Goal: Task Accomplishment & Management: Manage account settings

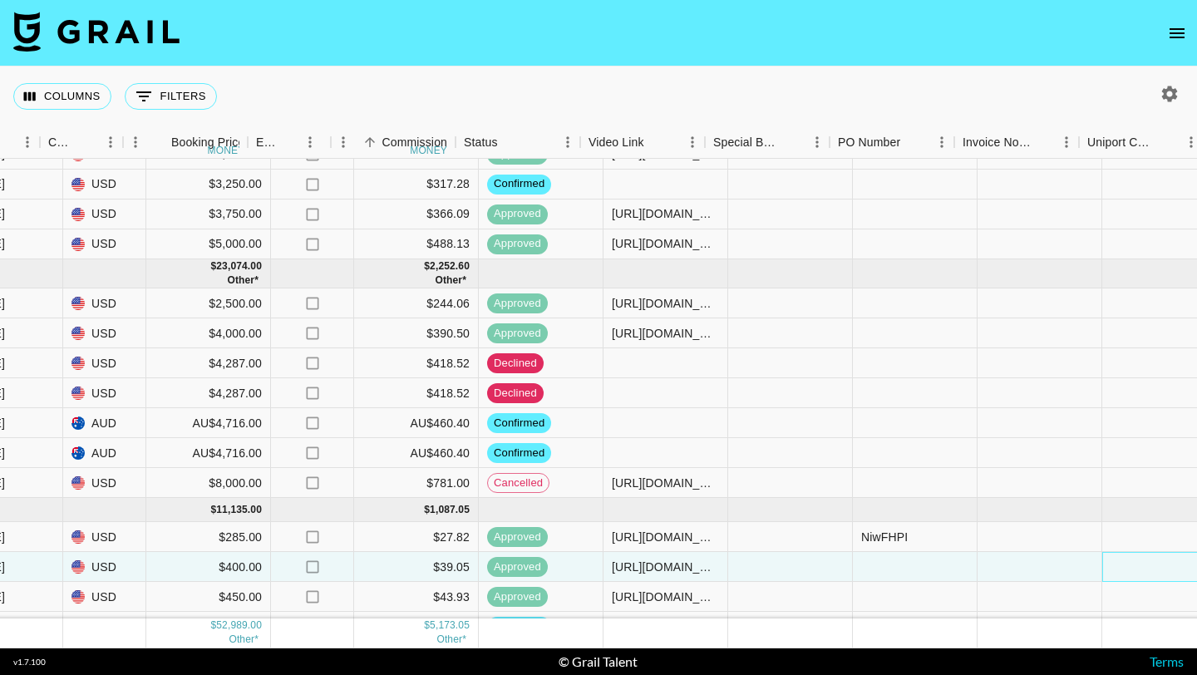
scroll to position [217, 1199]
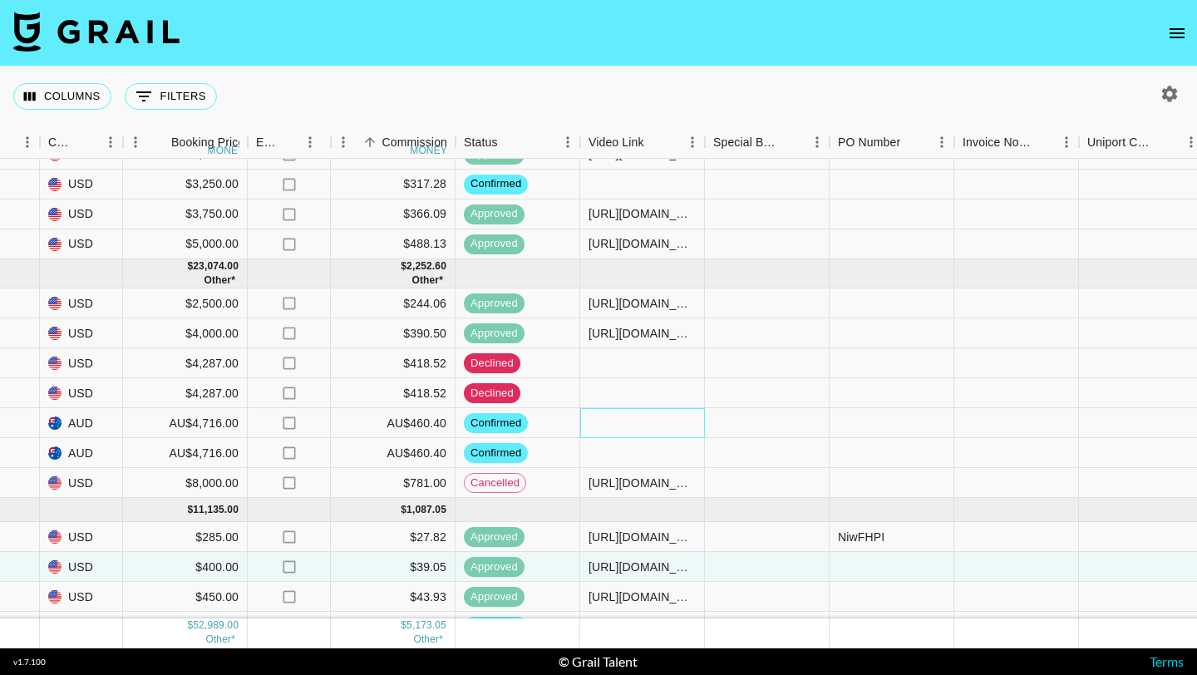
click at [656, 421] on div at bounding box center [642, 423] width 125 height 30
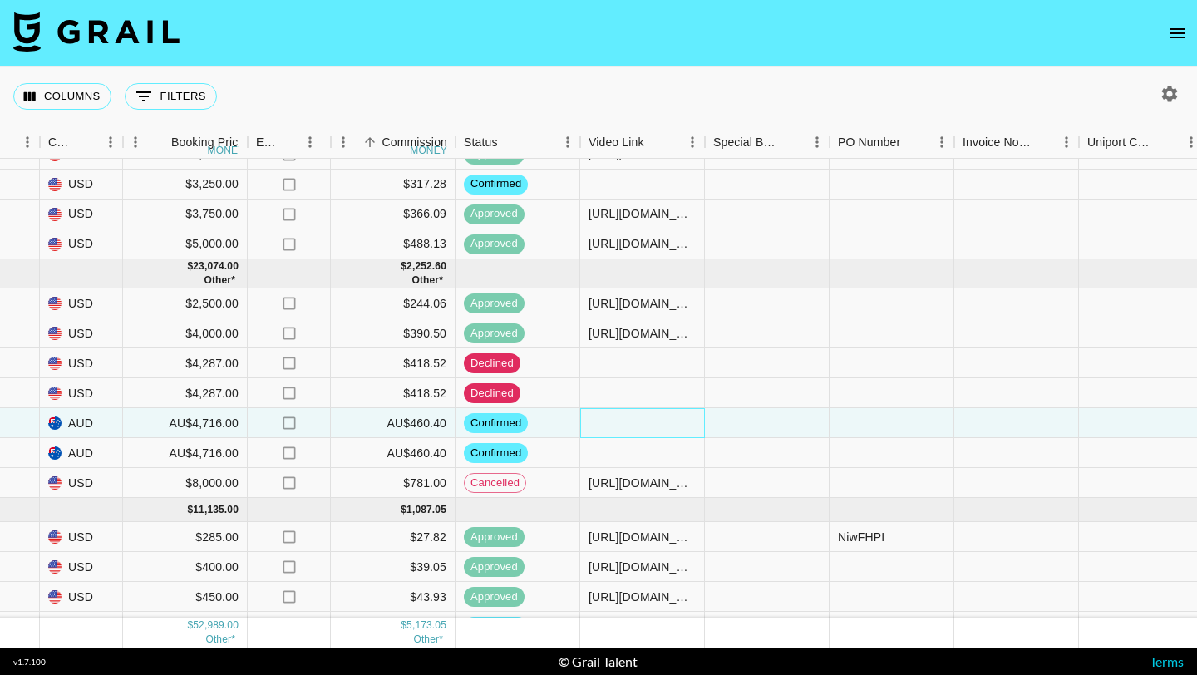
click at [656, 421] on div at bounding box center [642, 423] width 125 height 30
type input "https://www.instagram.com/p/DOvHFKMD4F6/"
click at [801, 426] on div at bounding box center [767, 423] width 125 height 30
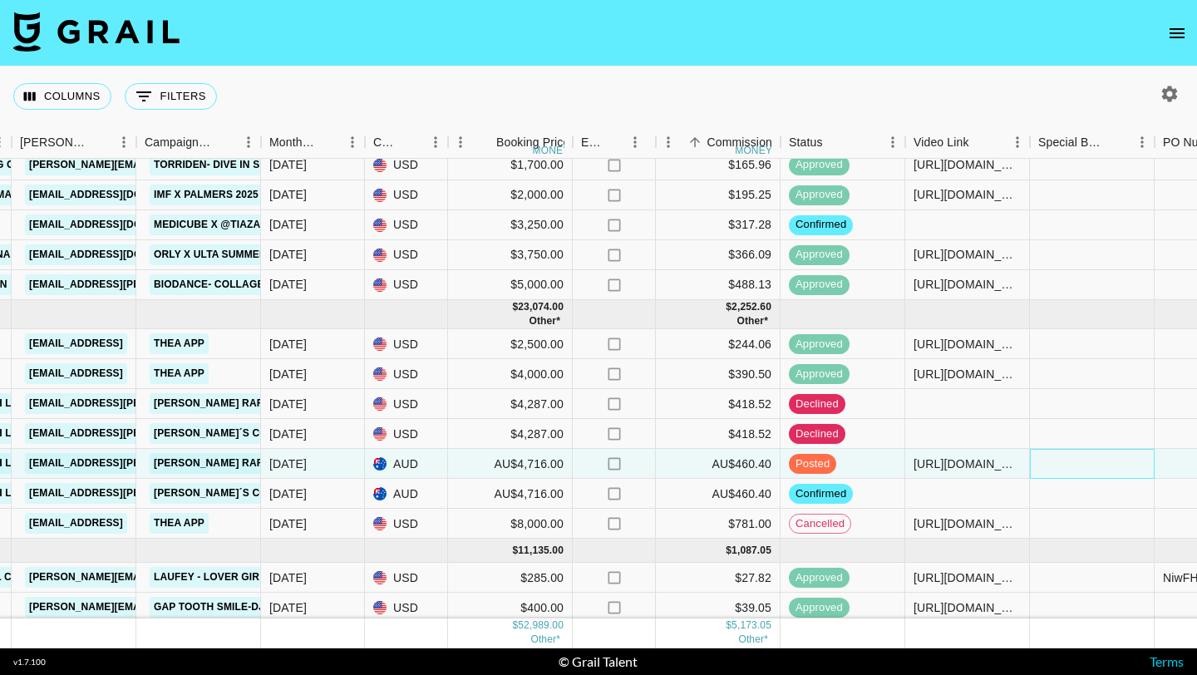
scroll to position [179, 874]
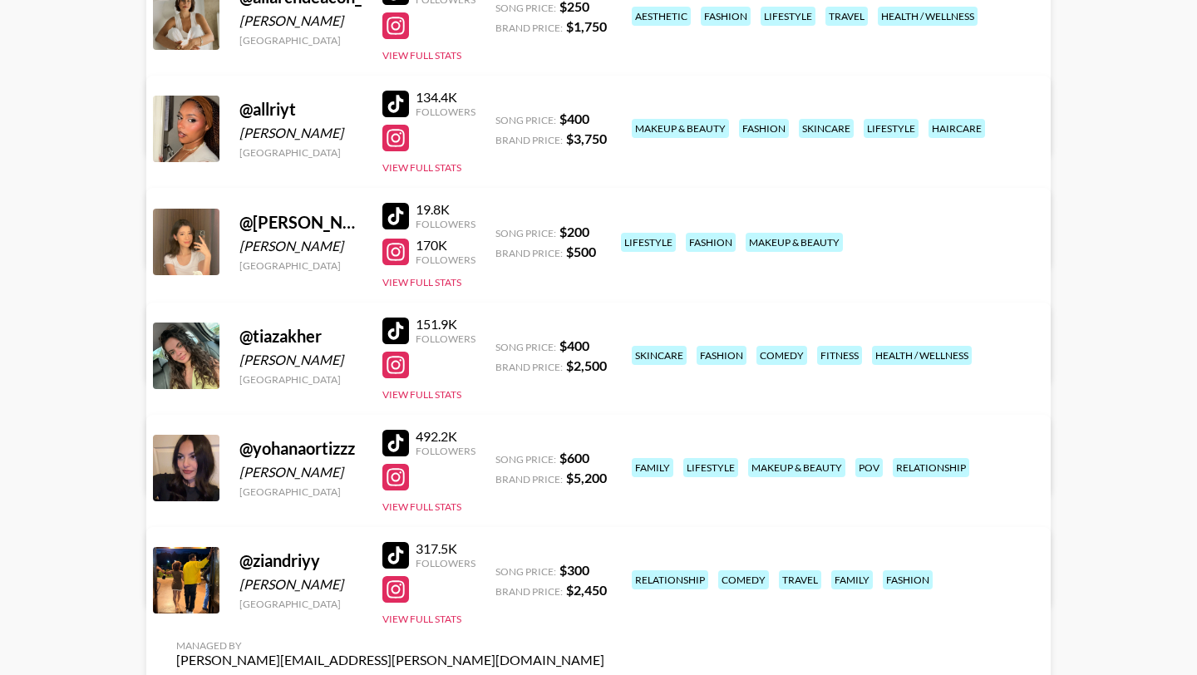
scroll to position [196, 0]
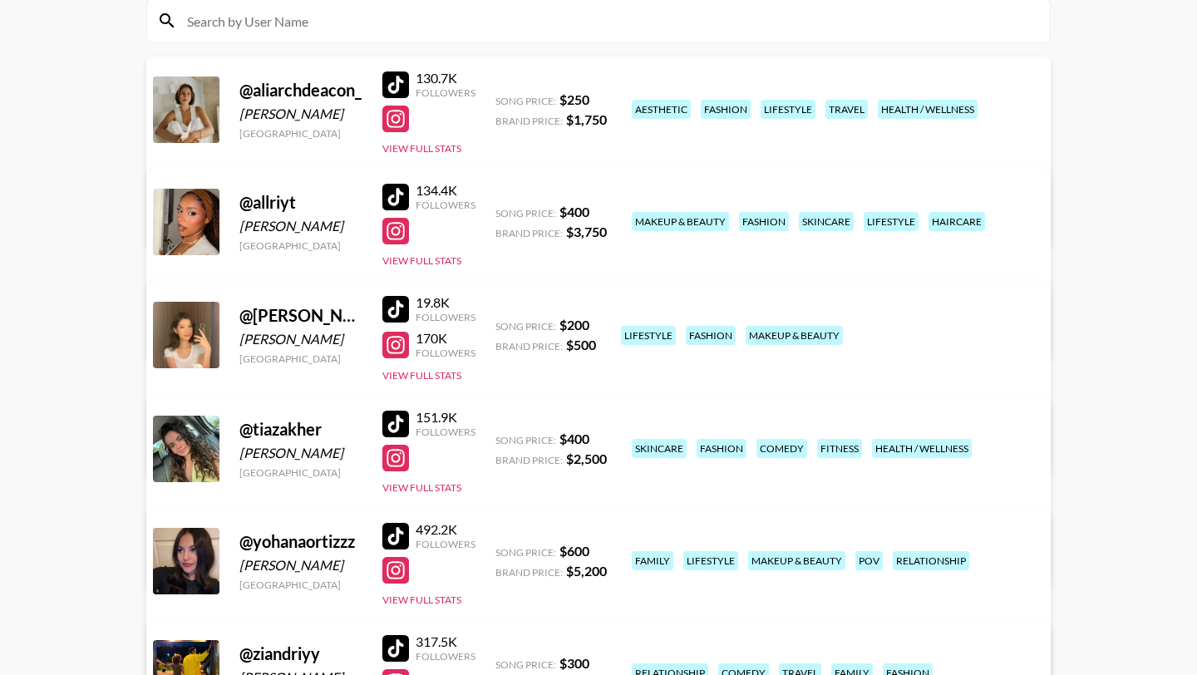
click at [402, 124] on div at bounding box center [395, 119] width 27 height 27
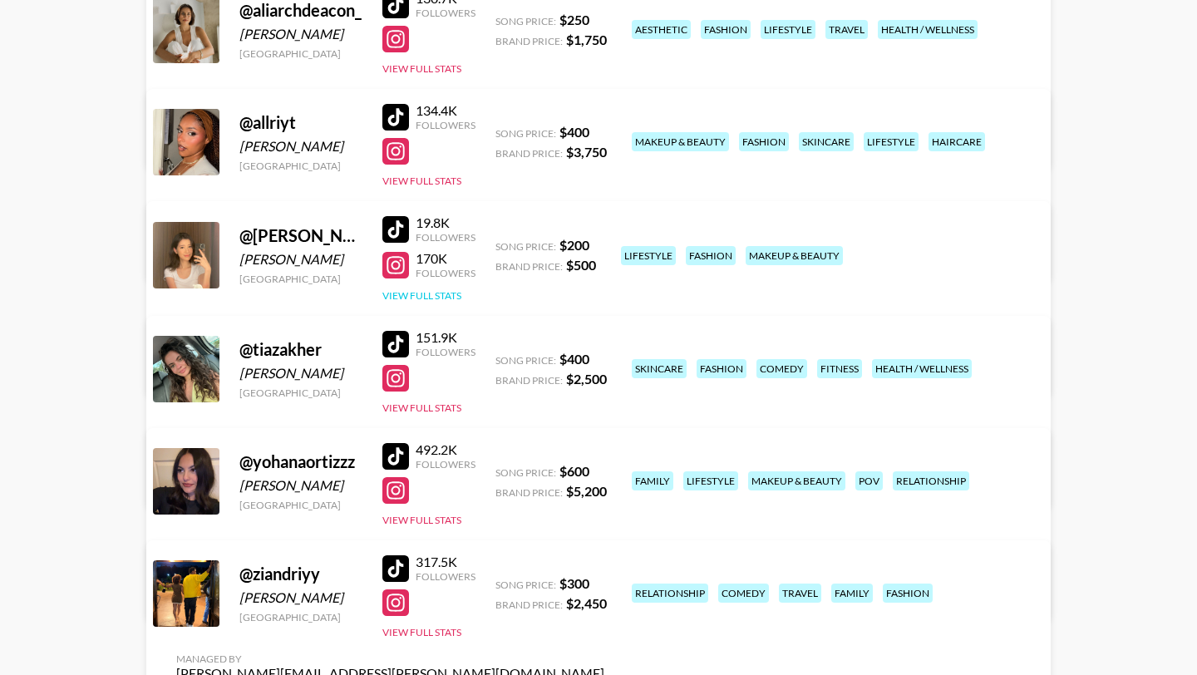
scroll to position [360, 0]
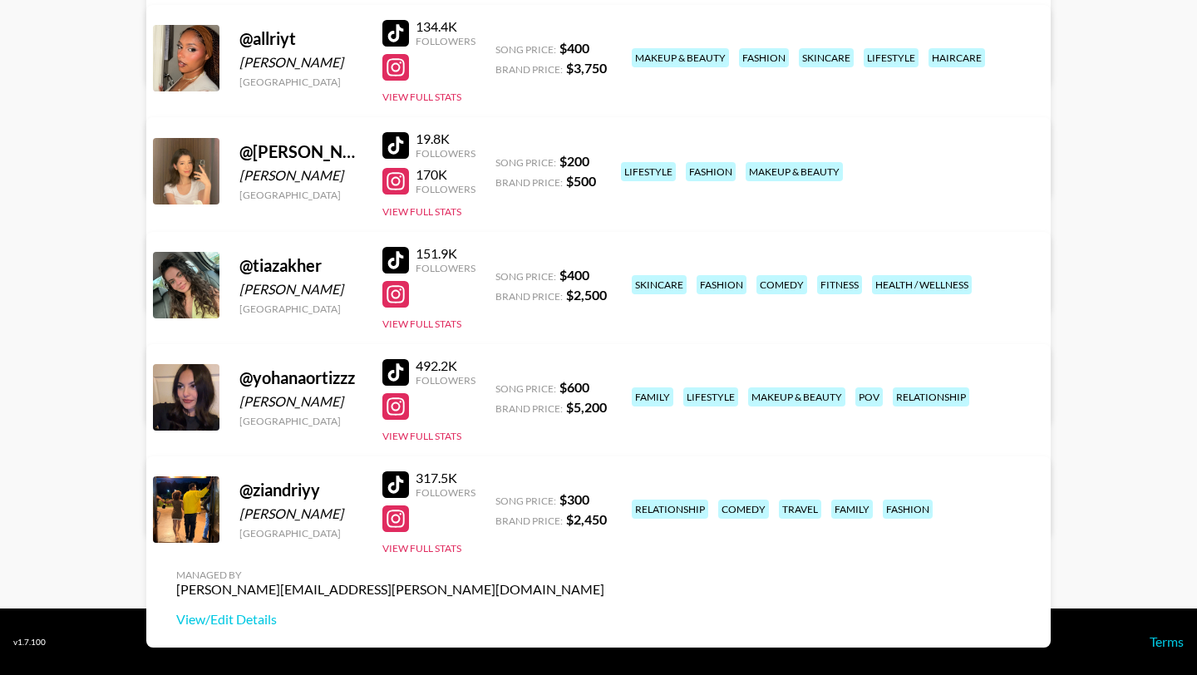
click at [399, 484] on div at bounding box center [395, 484] width 27 height 27
click at [394, 373] on div at bounding box center [395, 372] width 27 height 27
click at [402, 180] on div at bounding box center [395, 181] width 27 height 27
click at [394, 259] on div at bounding box center [395, 260] width 27 height 27
click at [396, 140] on div at bounding box center [395, 145] width 27 height 27
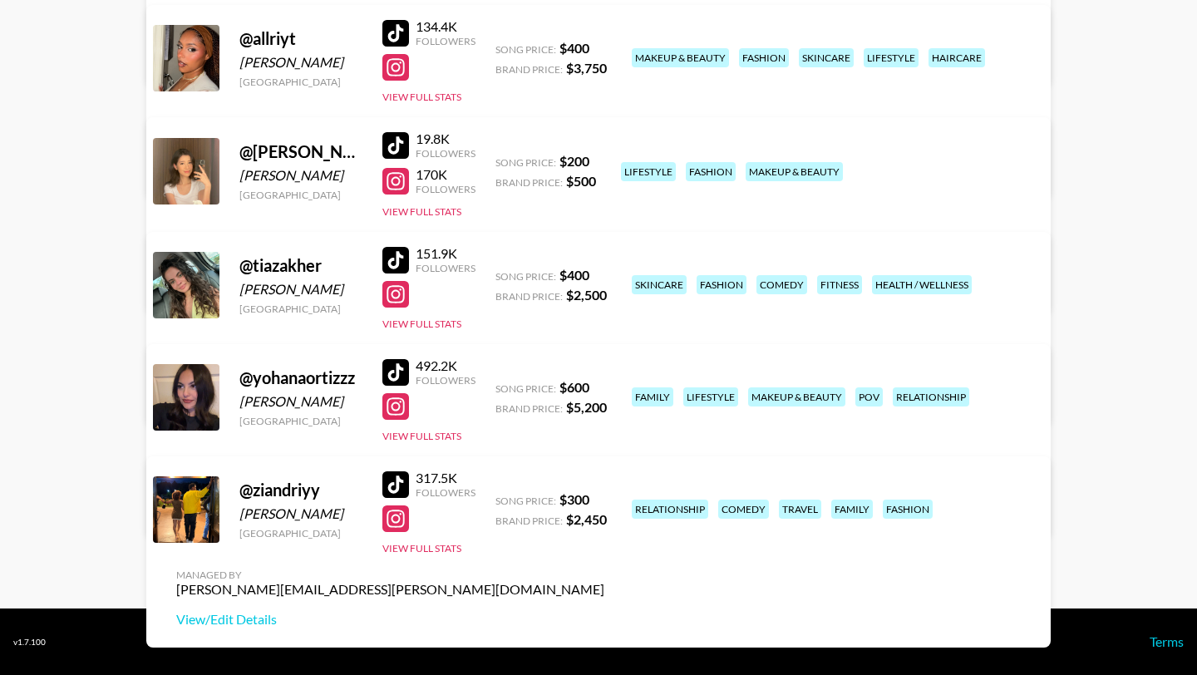
click at [388, 295] on div at bounding box center [395, 294] width 27 height 27
click at [393, 255] on div at bounding box center [395, 260] width 27 height 27
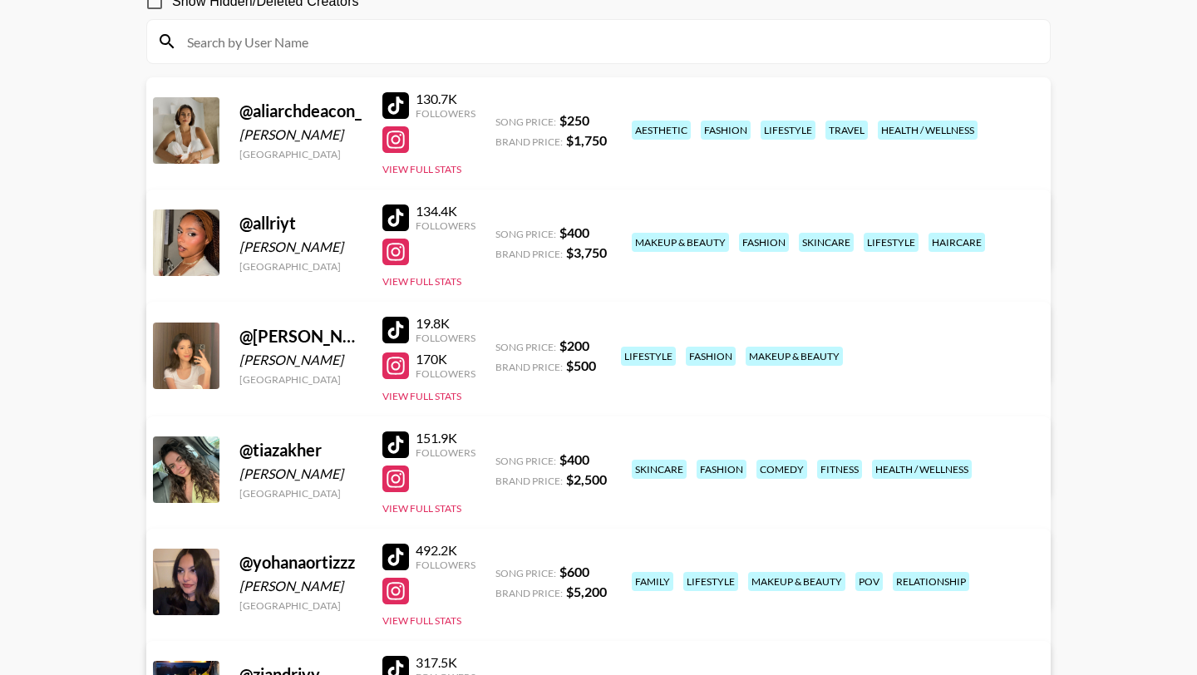
scroll to position [165, 0]
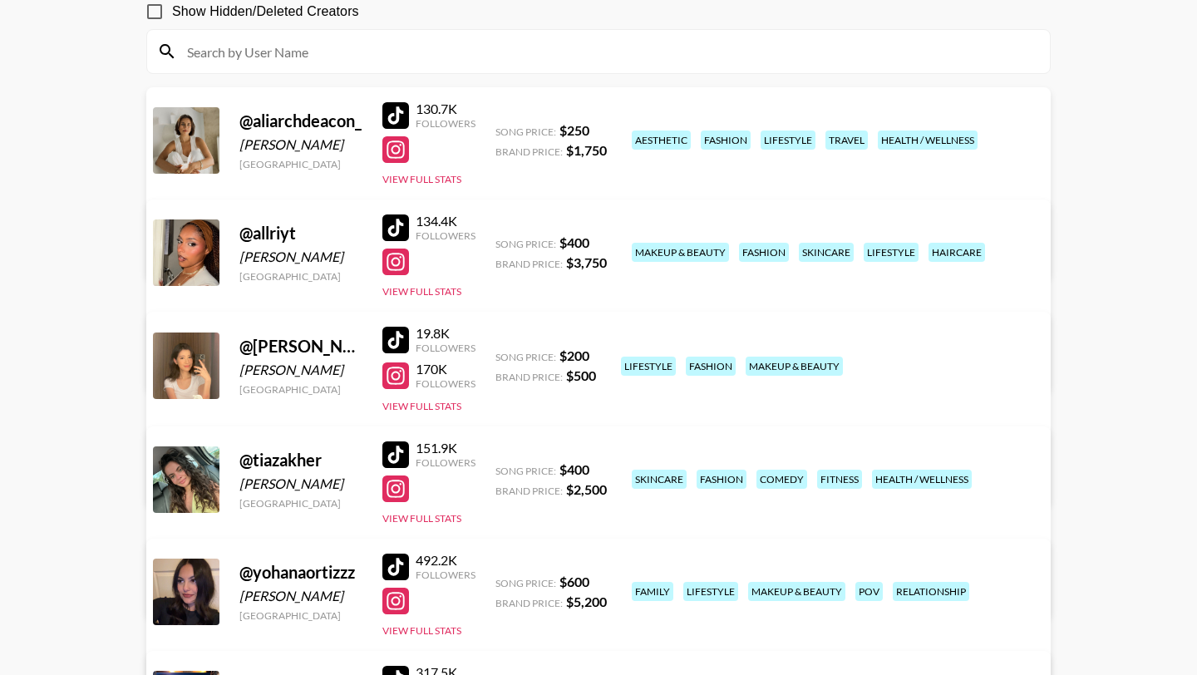
click at [398, 147] on div at bounding box center [395, 149] width 27 height 27
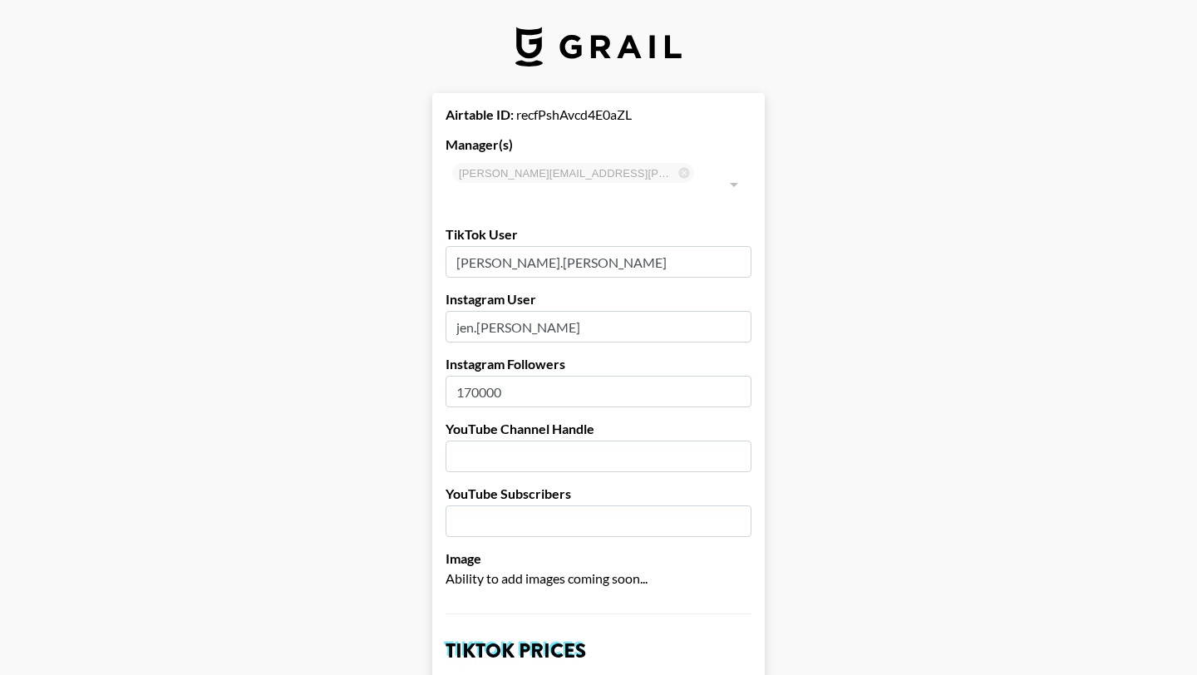
select select "USD"
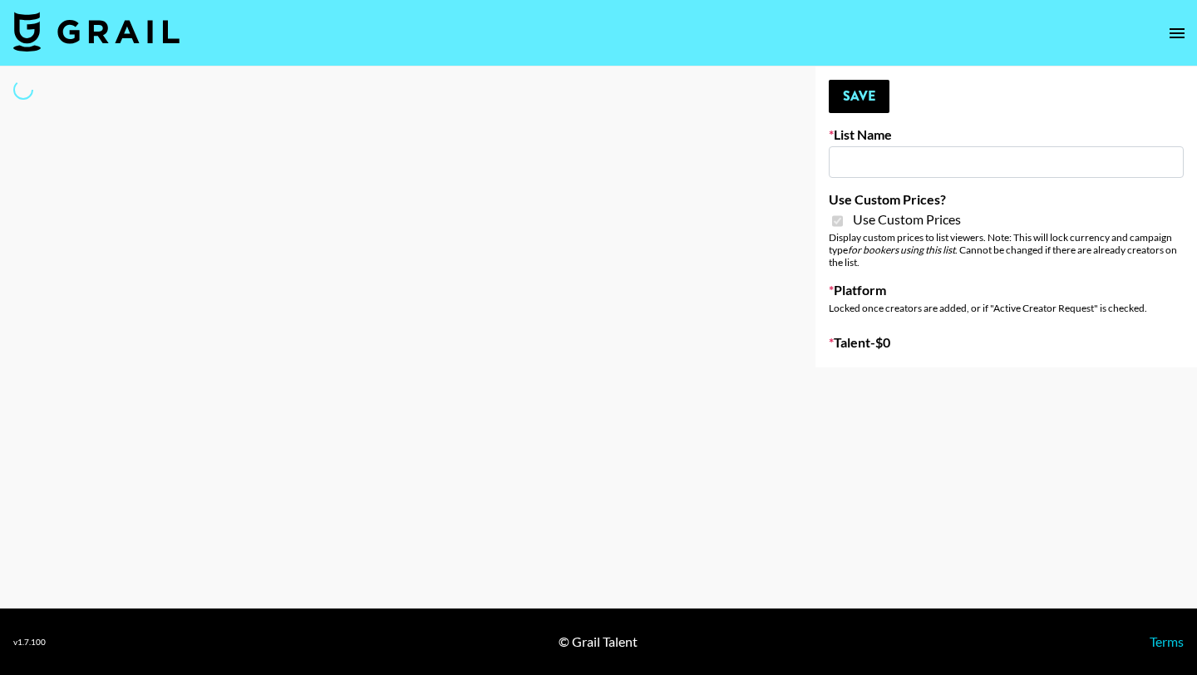
type input "Peppermayo"
checkbox input "true"
select select "Brand"
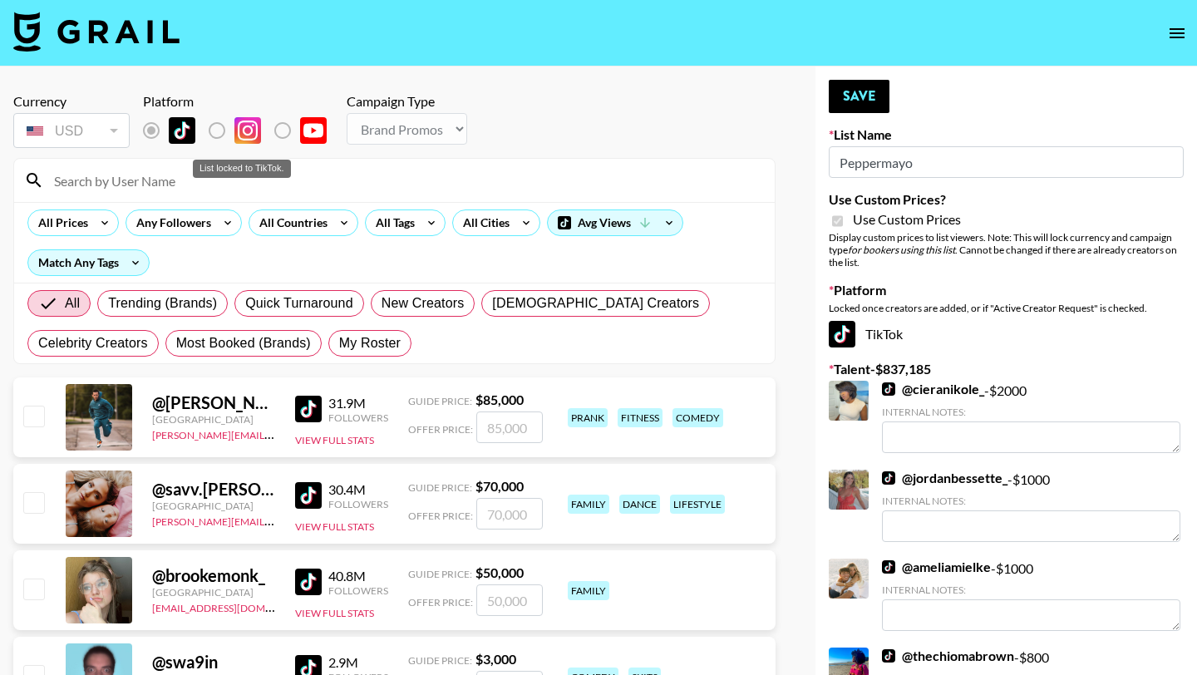
click at [218, 128] on label "List locked to TikTok." at bounding box center [231, 130] width 62 height 35
click at [235, 175] on input at bounding box center [404, 180] width 721 height 27
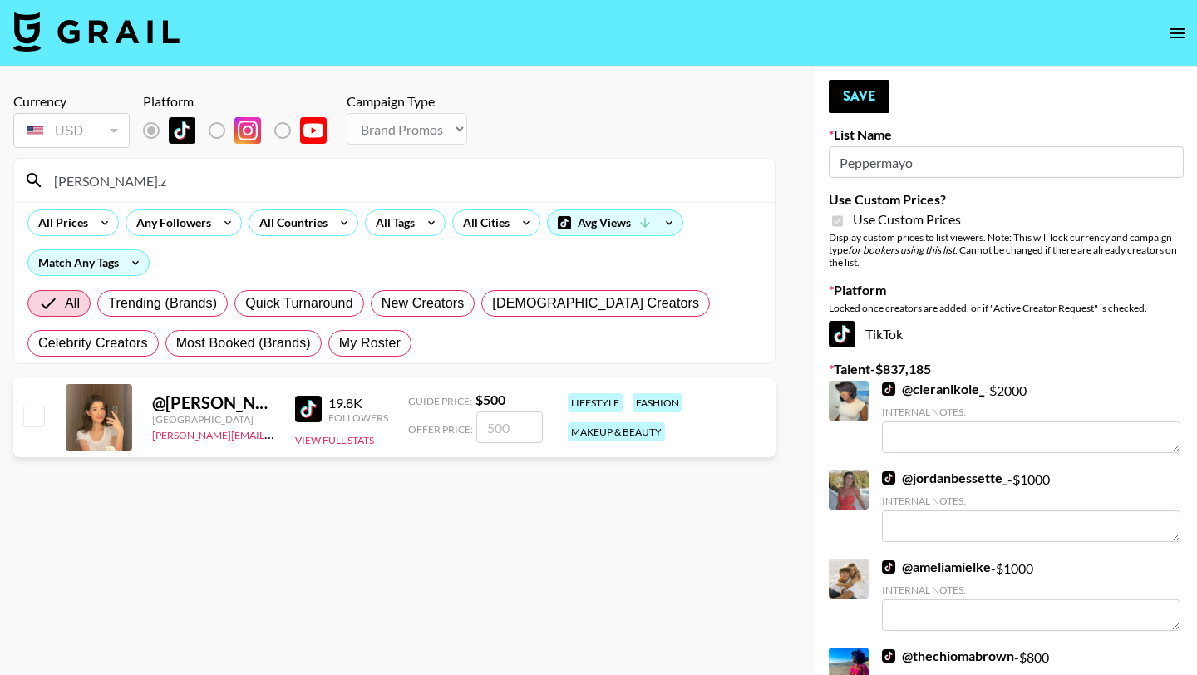
type input "jennifer.z"
click at [29, 418] on input "checkbox" at bounding box center [33, 416] width 20 height 20
checkbox input "true"
type input "500"
click at [861, 101] on button "Save" at bounding box center [859, 96] width 61 height 33
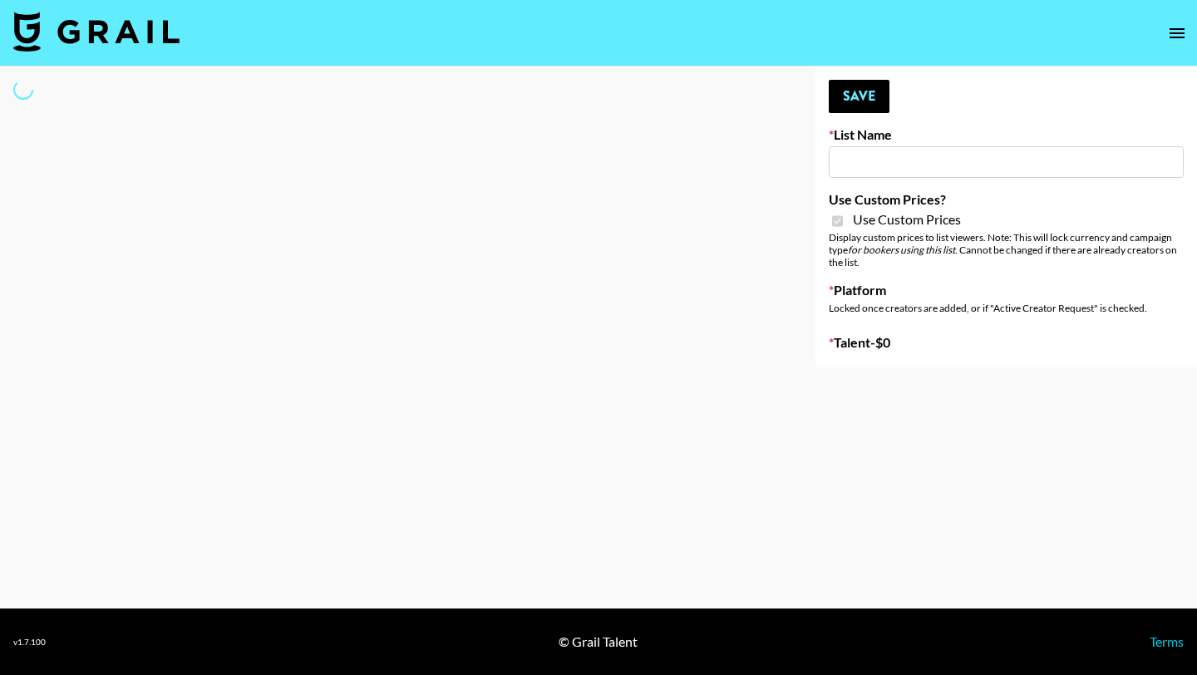
type input "Whipped US"
checkbox input "true"
select select "Brand"
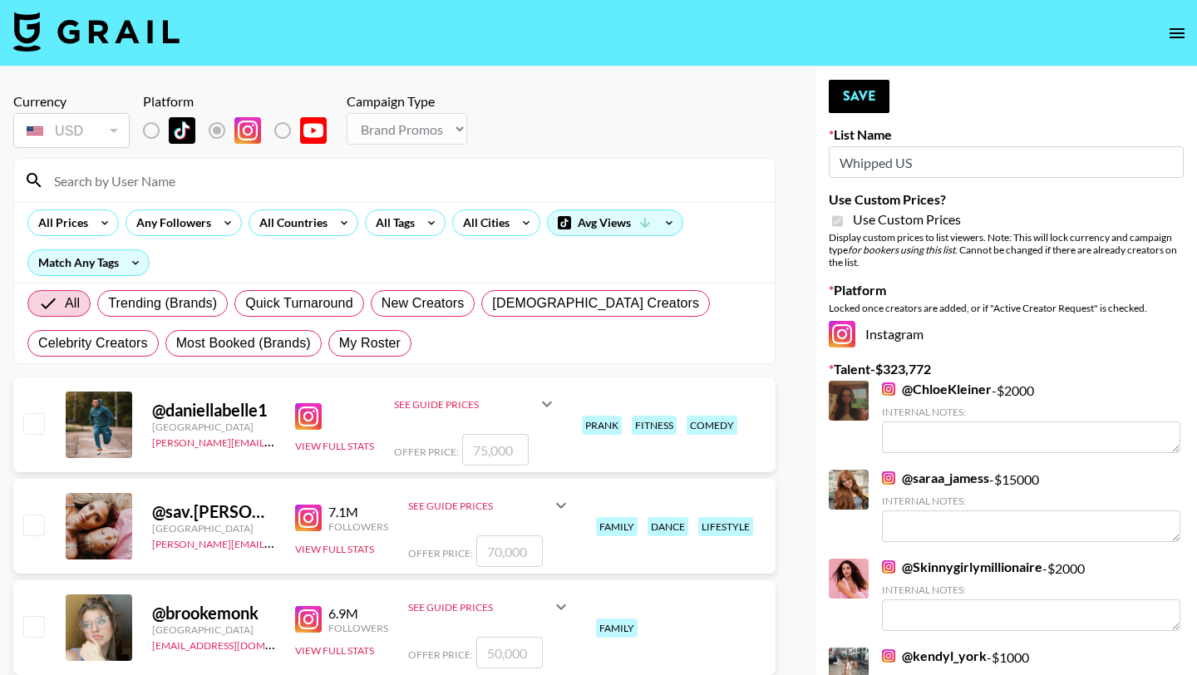
click at [209, 185] on input at bounding box center [404, 180] width 721 height 27
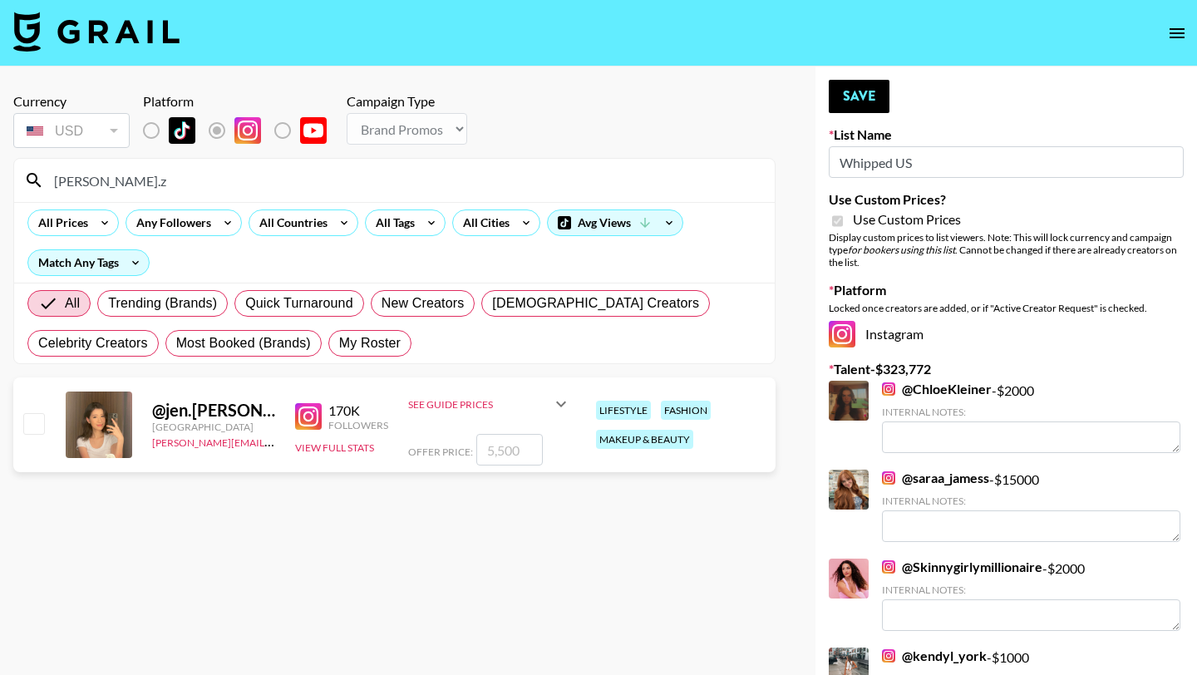
type input "jennifer.z"
click at [27, 424] on input "checkbox" at bounding box center [33, 423] width 20 height 20
checkbox input "true"
type input "5500"
click at [835, 91] on button "Save" at bounding box center [859, 96] width 61 height 33
